Goal: Navigation & Orientation: Find specific page/section

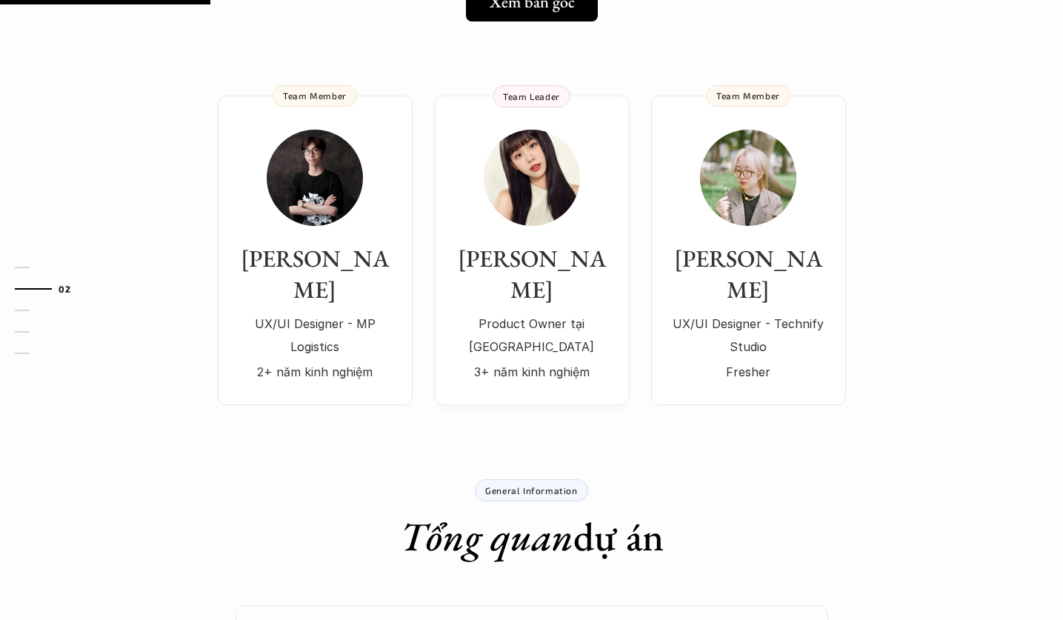
scroll to position [356, 0]
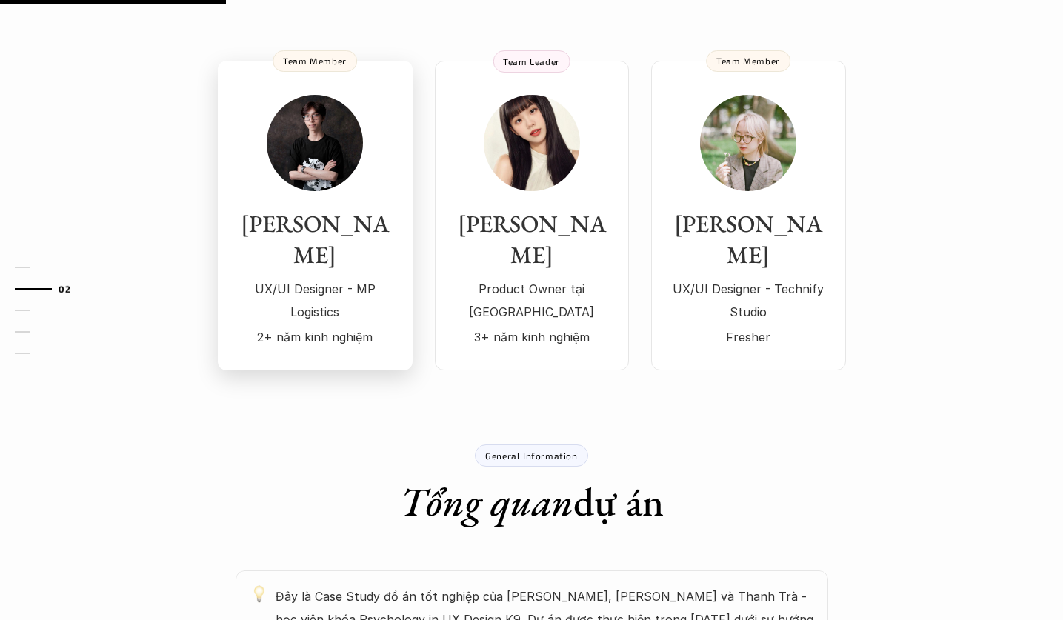
click at [244, 220] on h3 "[PERSON_NAME]" at bounding box center [315, 239] width 165 height 61
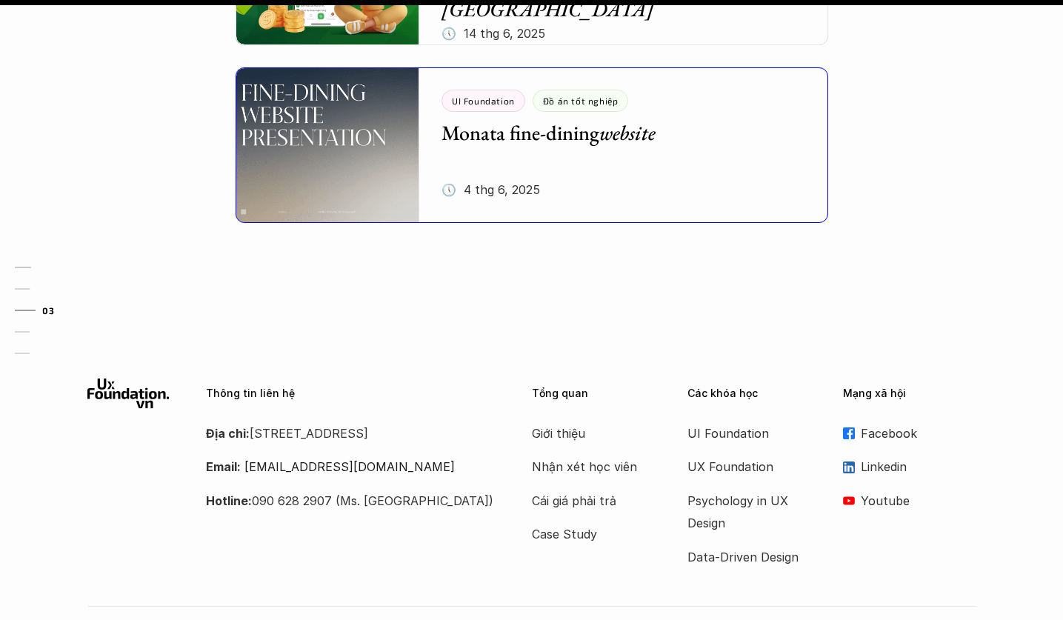
scroll to position [0, 0]
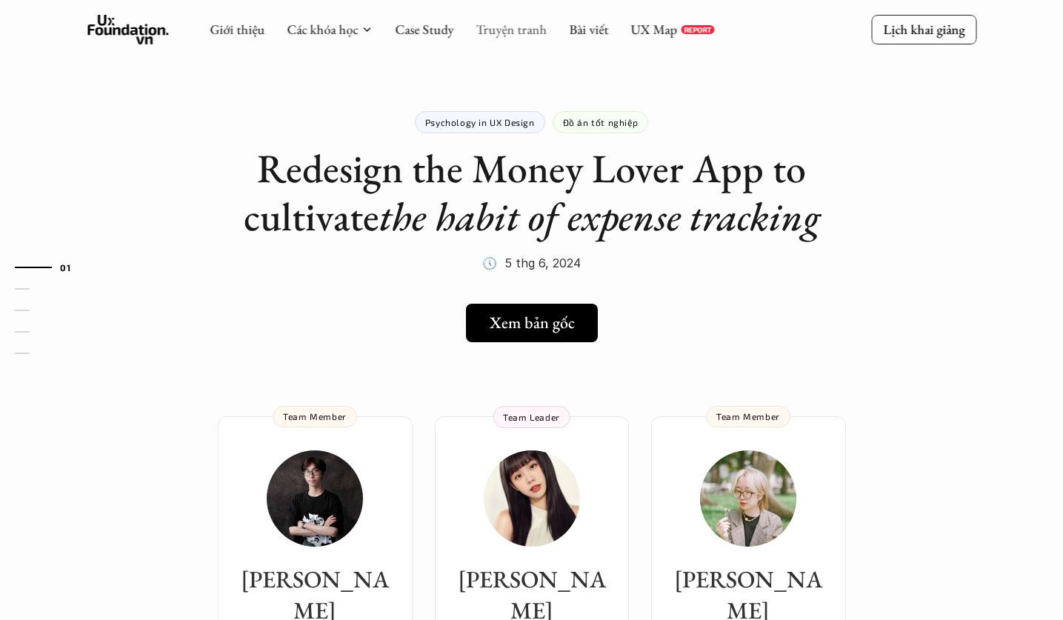
click at [525, 26] on link "Truyện tranh" at bounding box center [511, 29] width 71 height 17
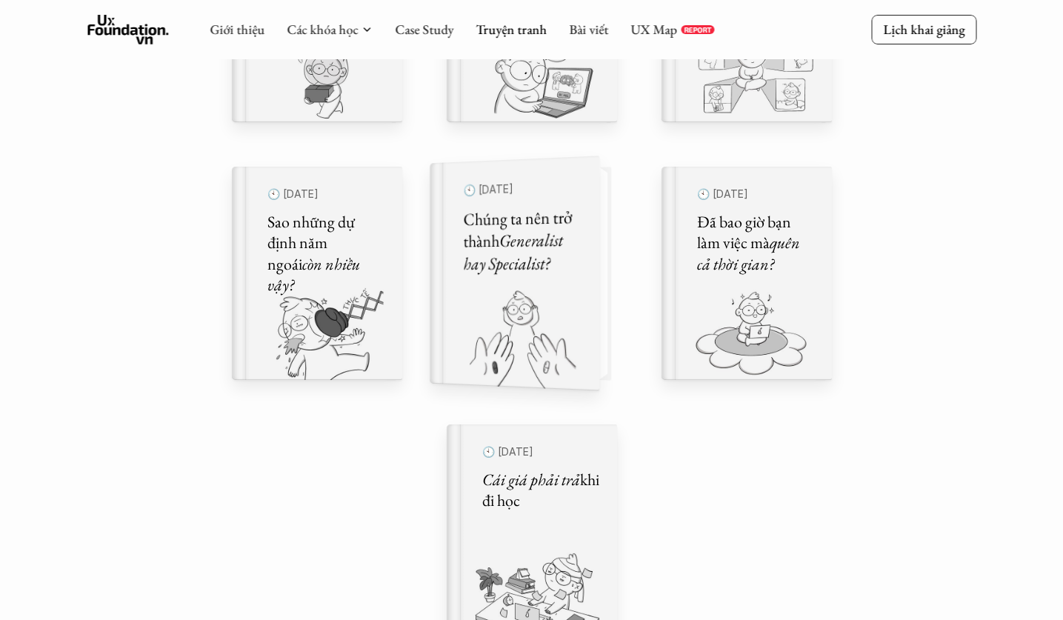
scroll to position [893, 0]
click at [532, 343] on img at bounding box center [506, 340] width 152 height 102
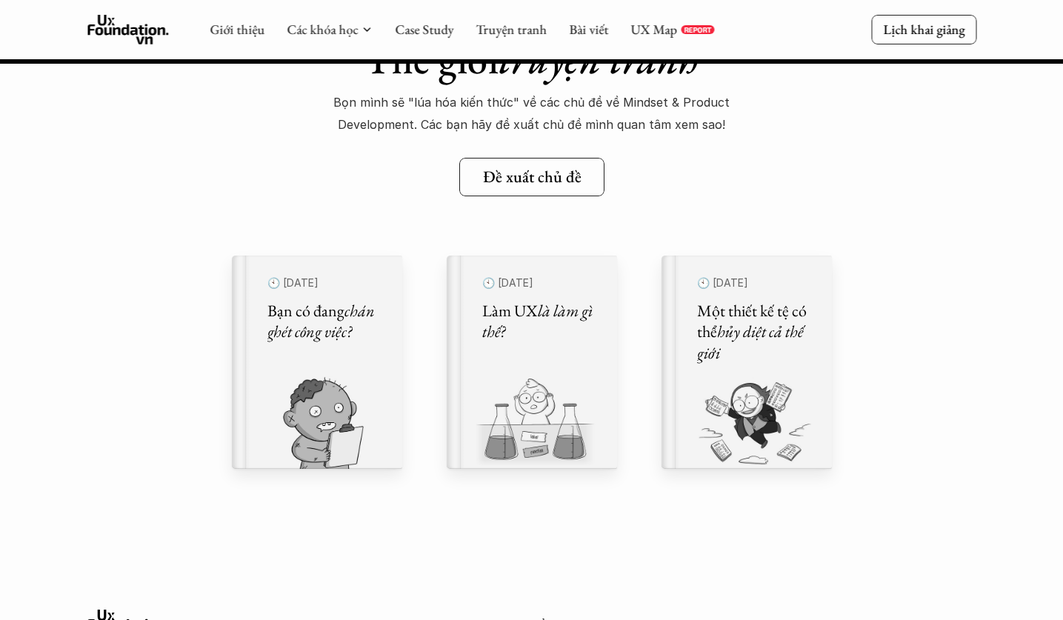
scroll to position [29674, 0]
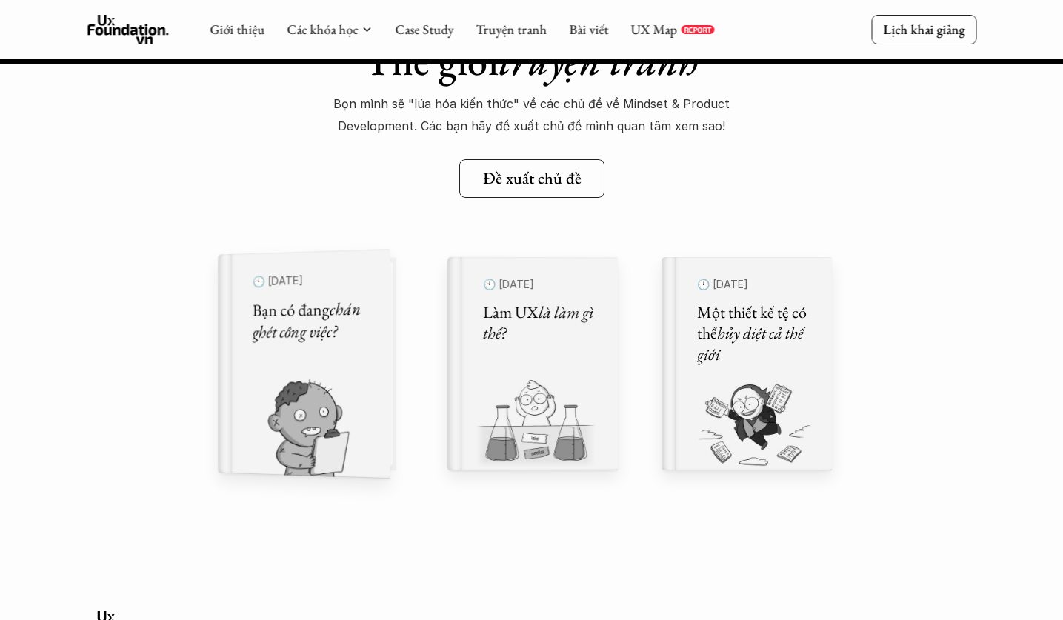
click at [336, 379] on img at bounding box center [295, 429] width 154 height 100
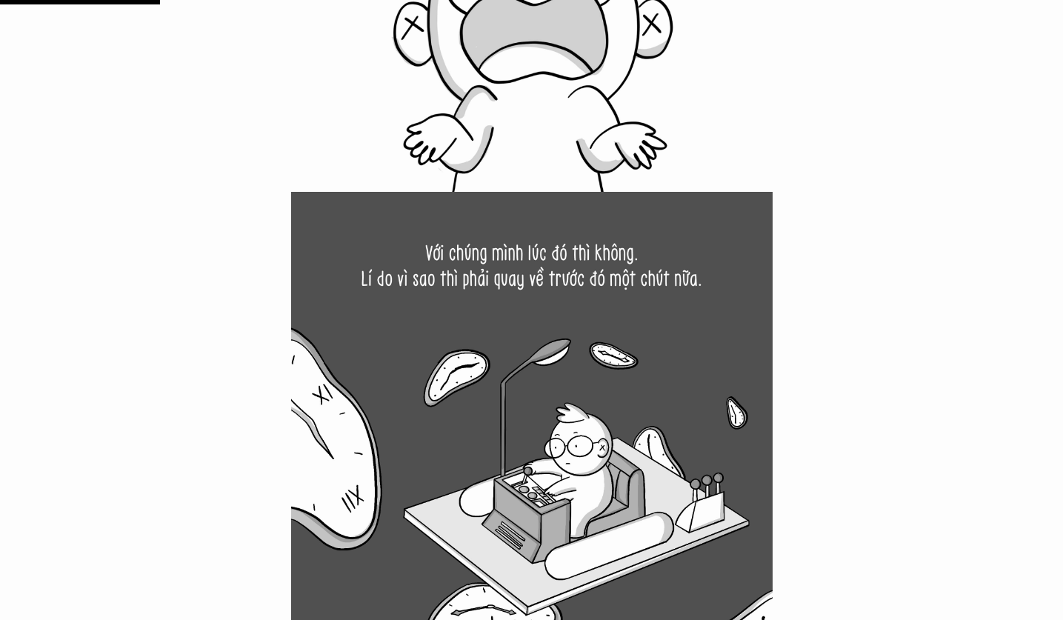
scroll to position [3455, 0]
